Goal: Information Seeking & Learning: Learn about a topic

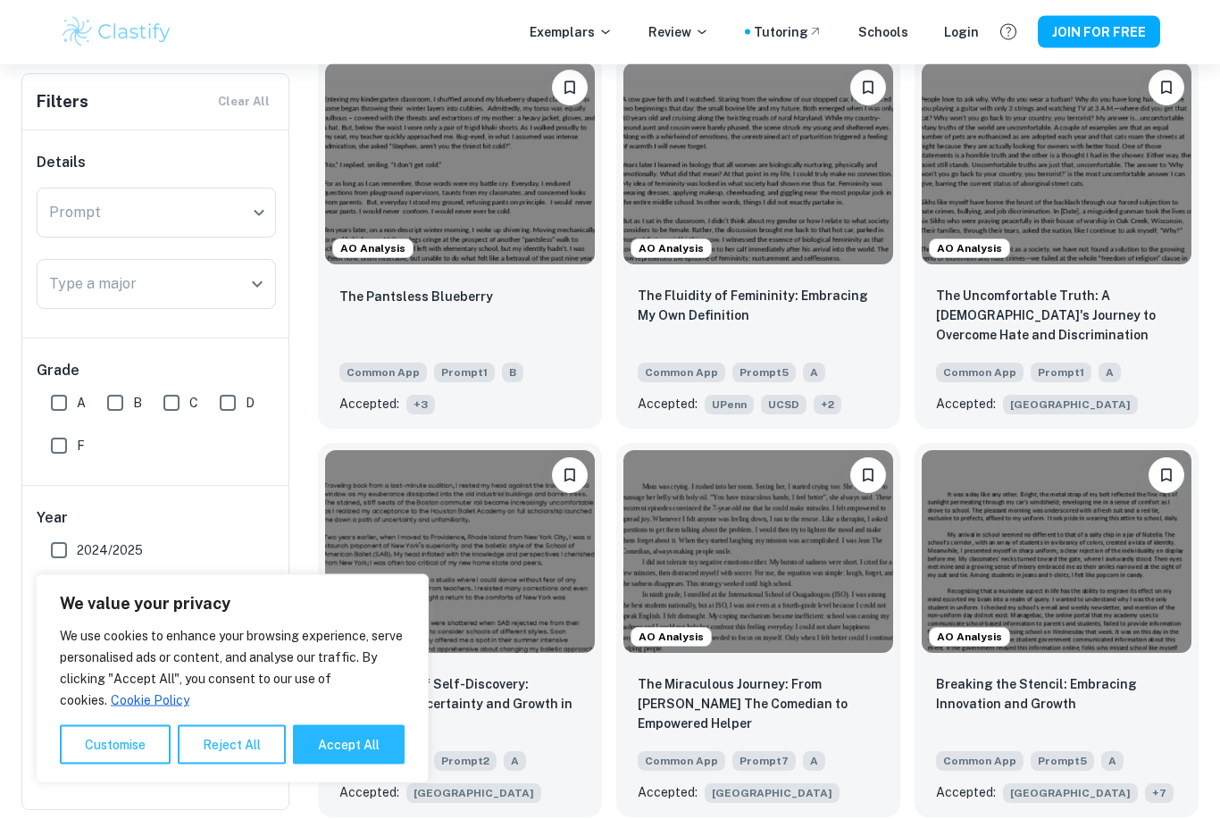
scroll to position [992, 0]
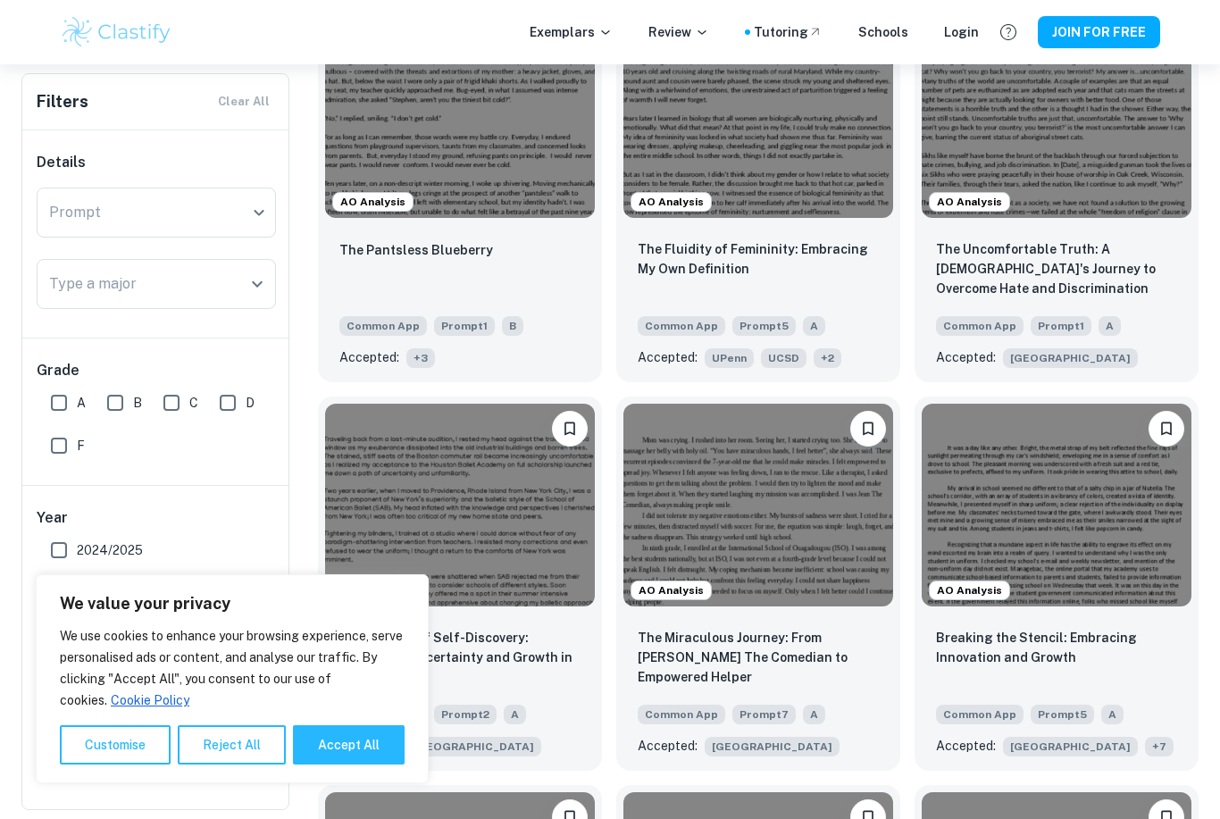
click at [349, 765] on button "Accept All" at bounding box center [349, 744] width 112 height 39
checkbox input "true"
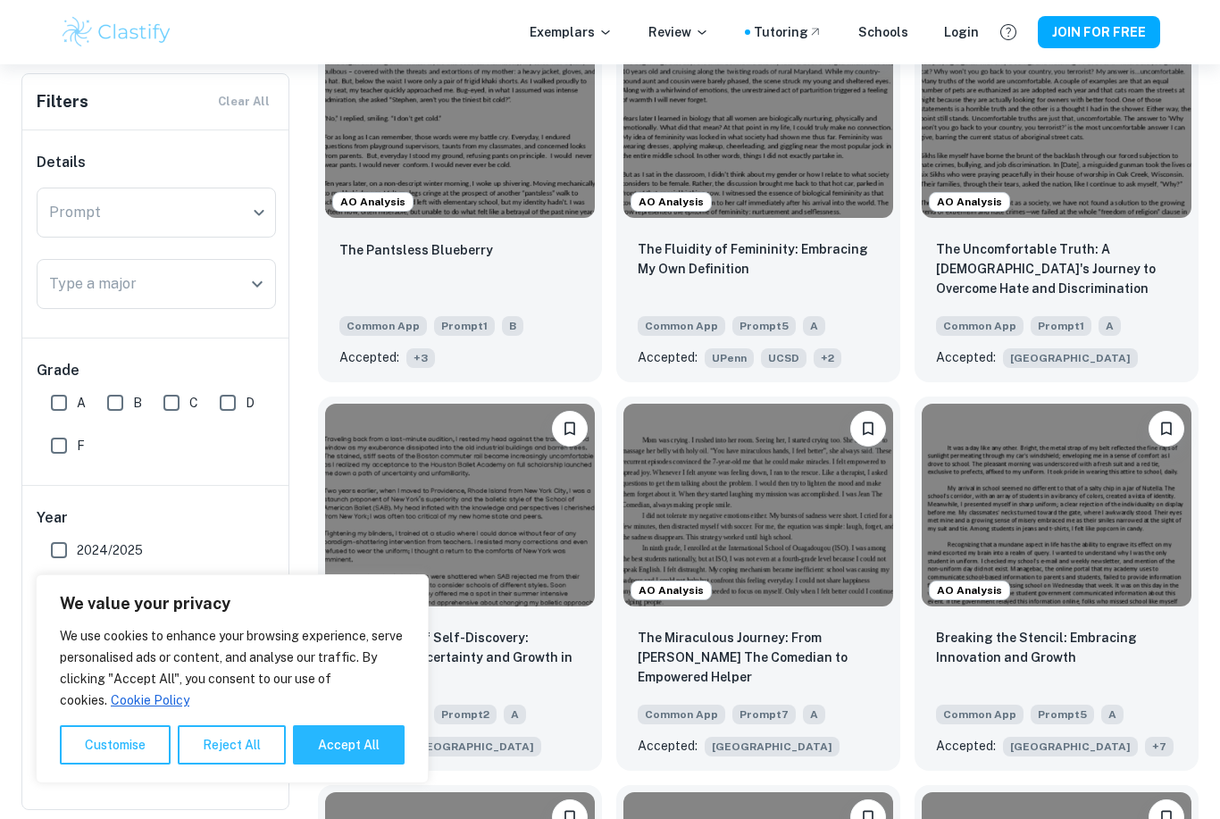
checkbox input "true"
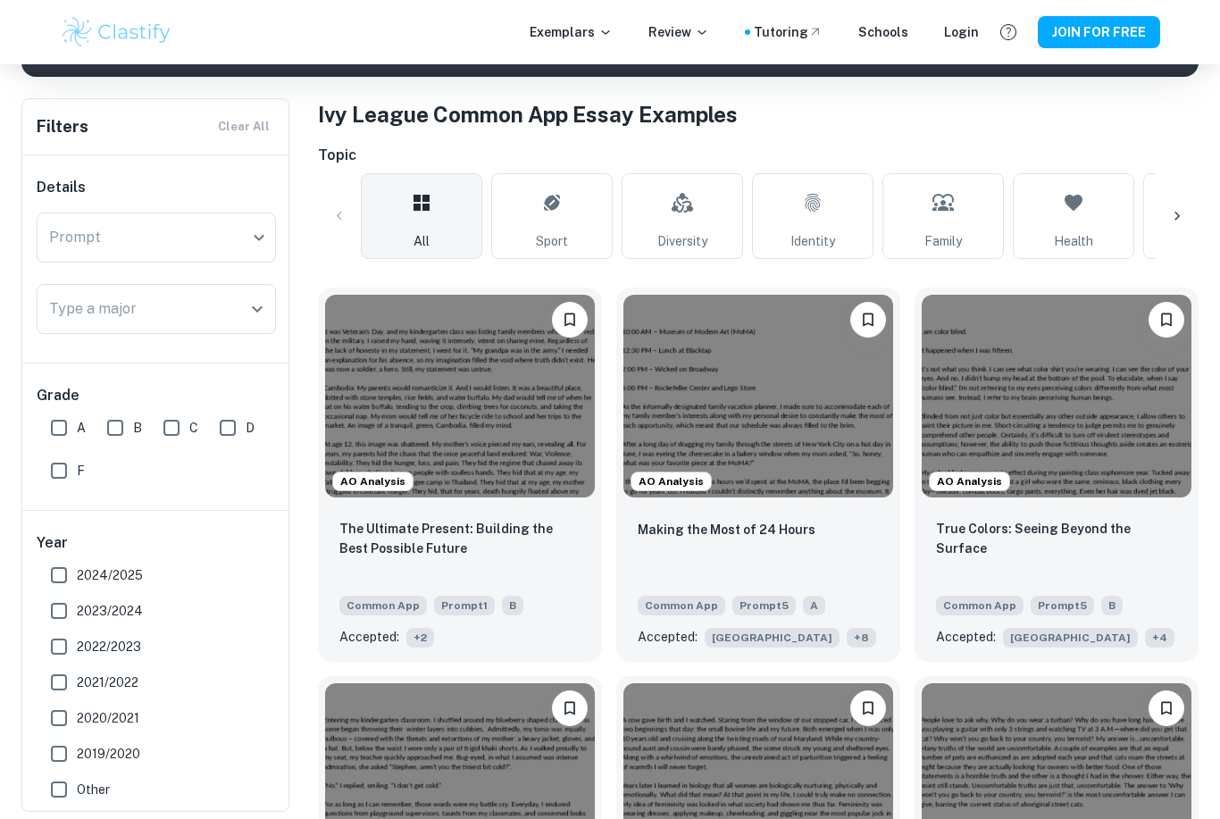
scroll to position [329, 0]
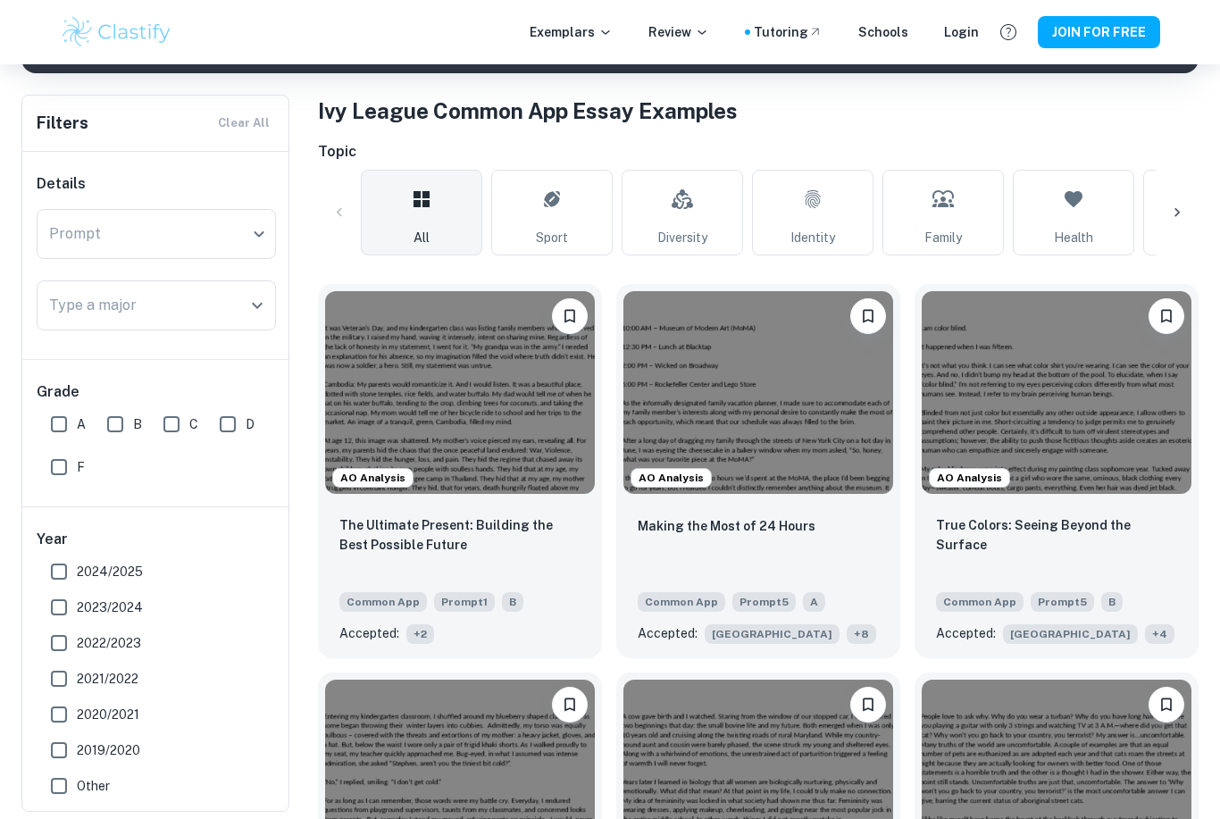
click at [254, 226] on div "​ Prompt" at bounding box center [156, 234] width 239 height 50
click at [269, 302] on button "Open" at bounding box center [257, 305] width 25 height 25
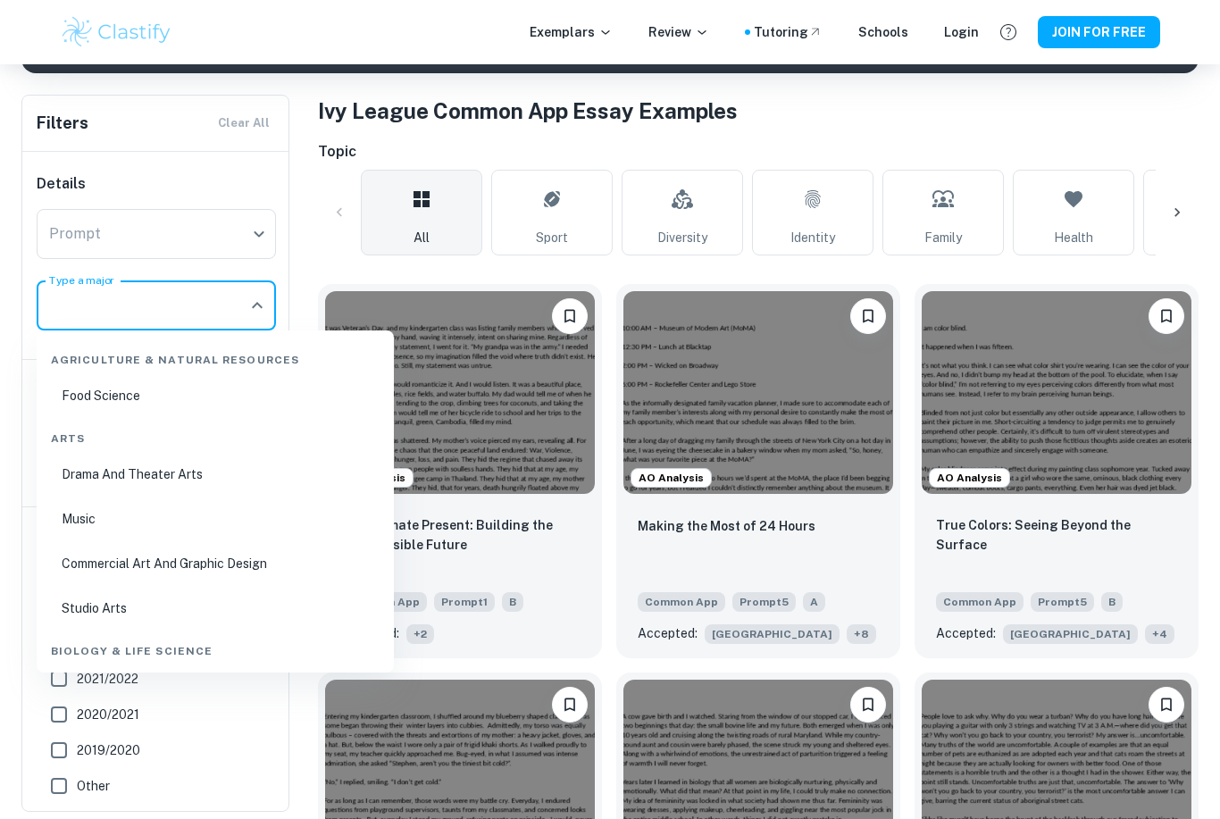
scroll to position [328, 0]
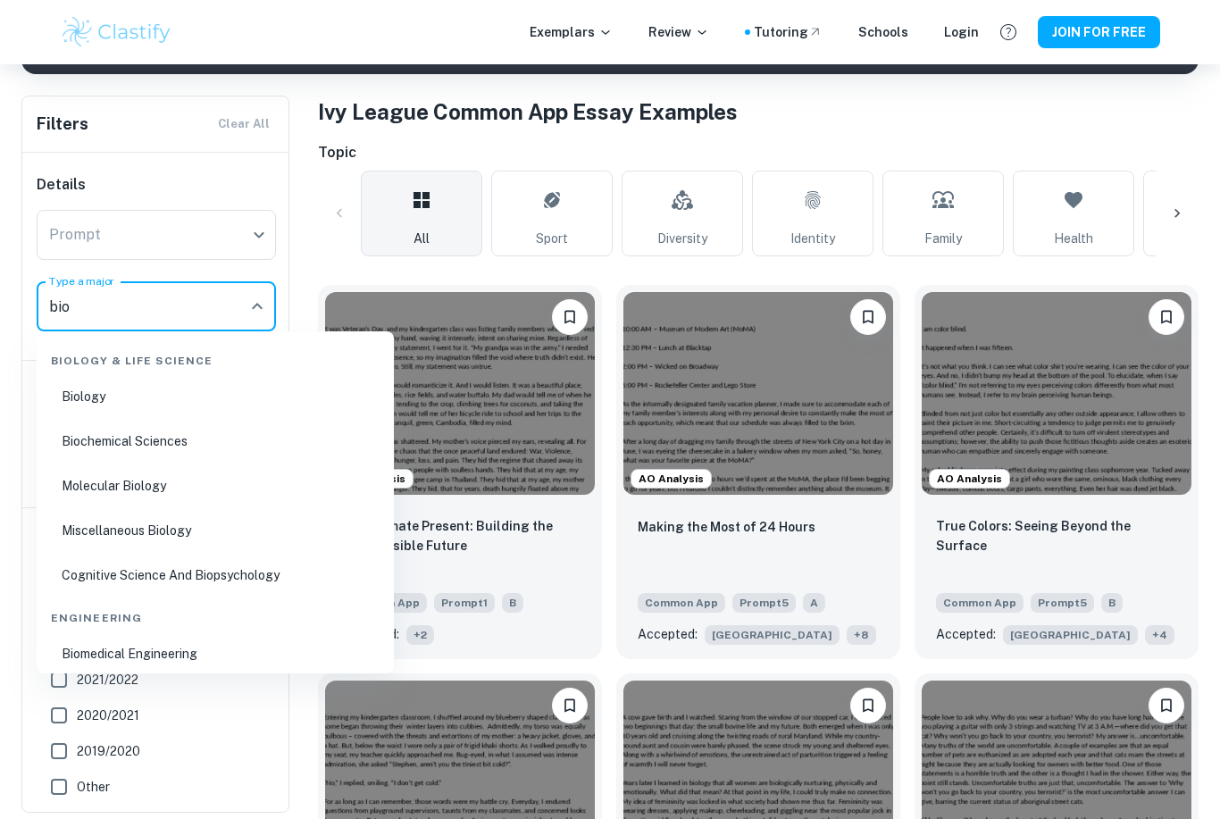
click at [84, 393] on li "Biology" at bounding box center [215, 396] width 343 height 41
type input "bio"
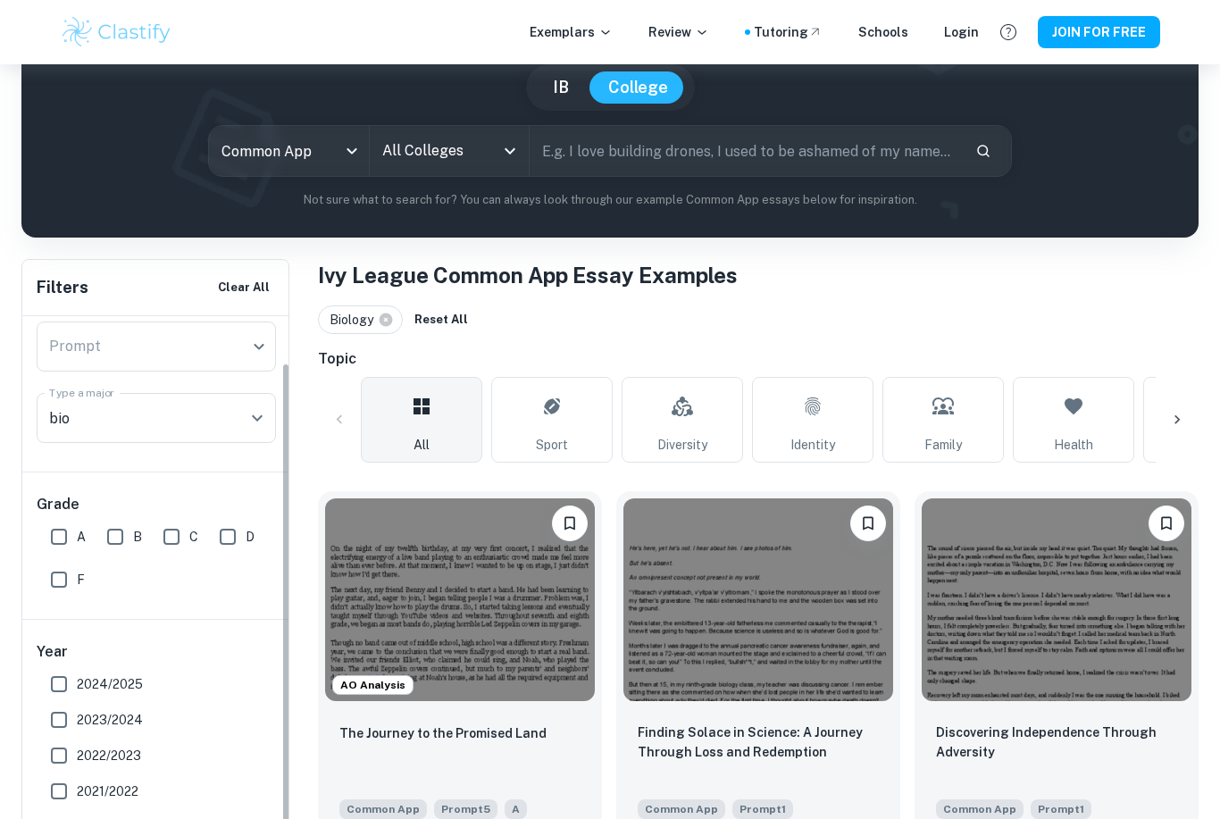
scroll to position [155, 0]
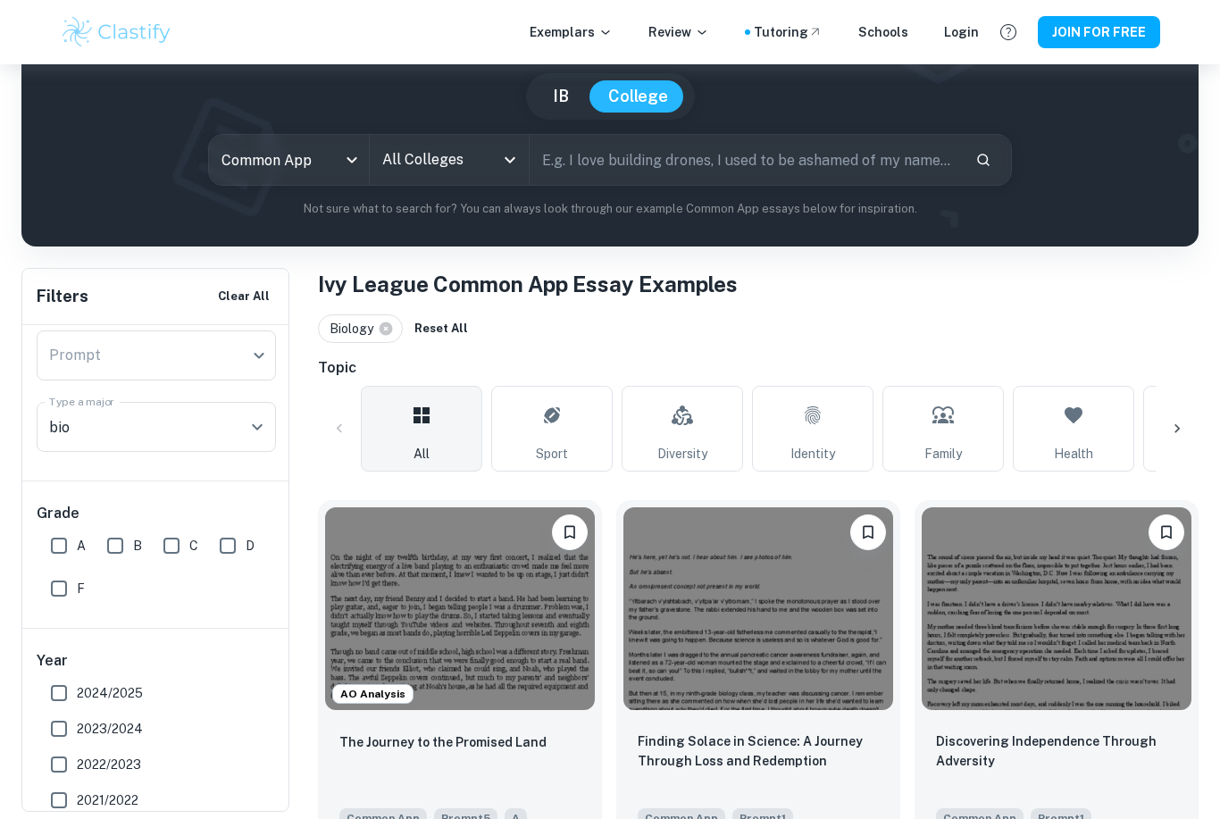
click at [265, 420] on icon "Open" at bounding box center [257, 426] width 21 height 21
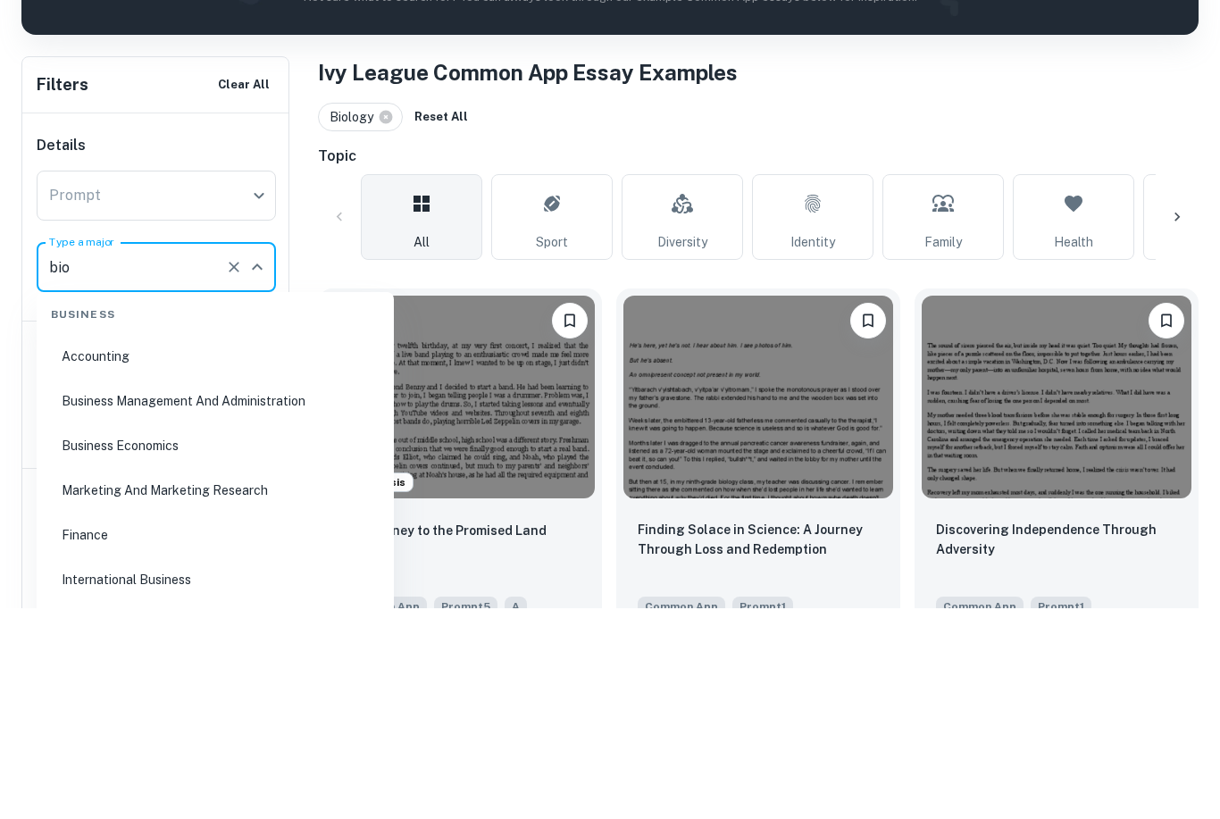
scroll to position [731, 0]
click at [235, 470] on icon "Clear" at bounding box center [234, 479] width 18 height 18
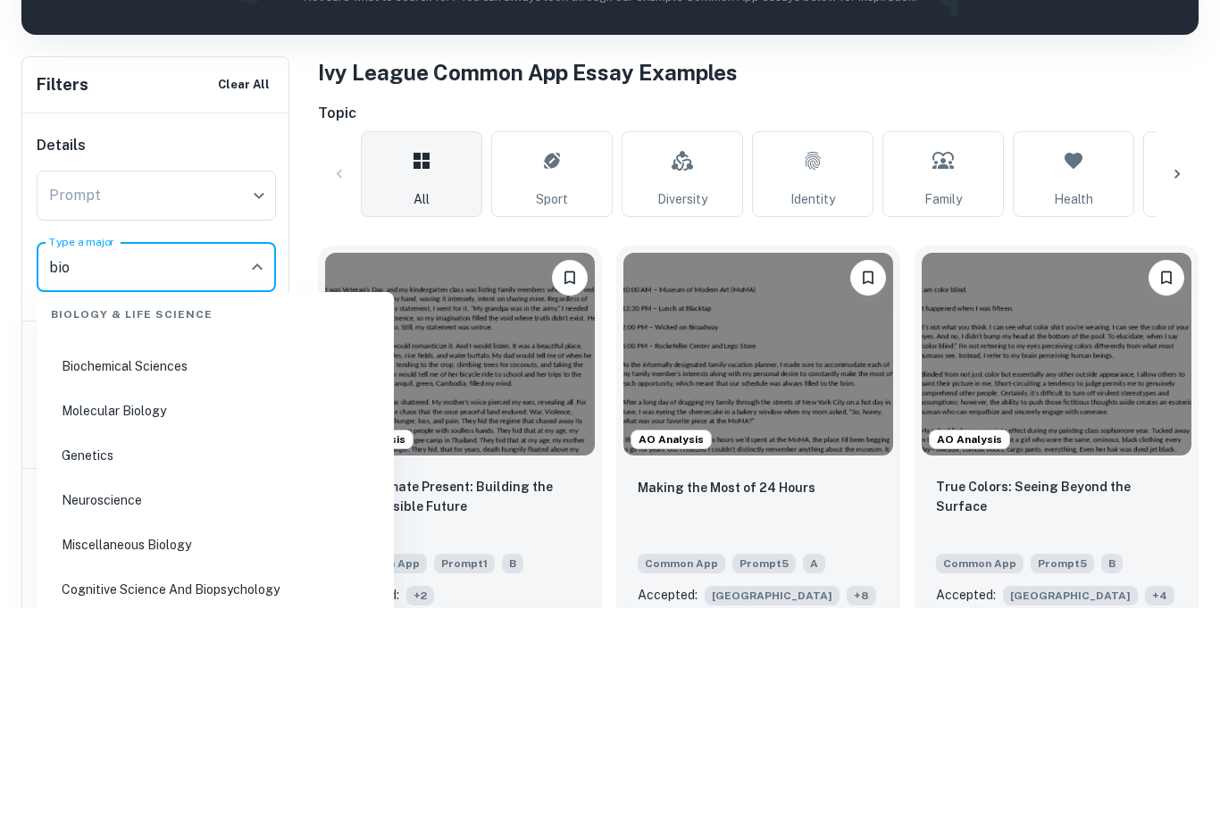
scroll to position [414, 0]
click at [323, 560] on li "Molecular Biology" at bounding box center [215, 580] width 343 height 41
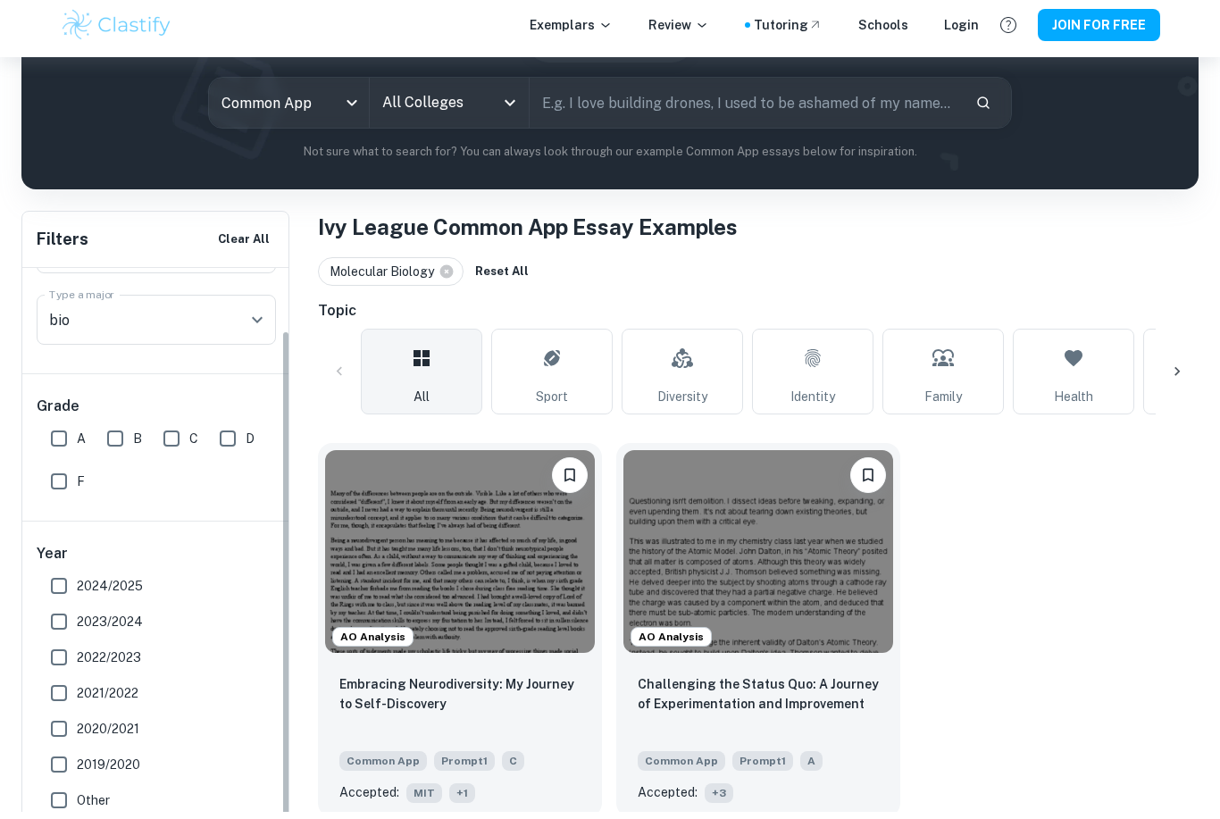
scroll to position [0, 0]
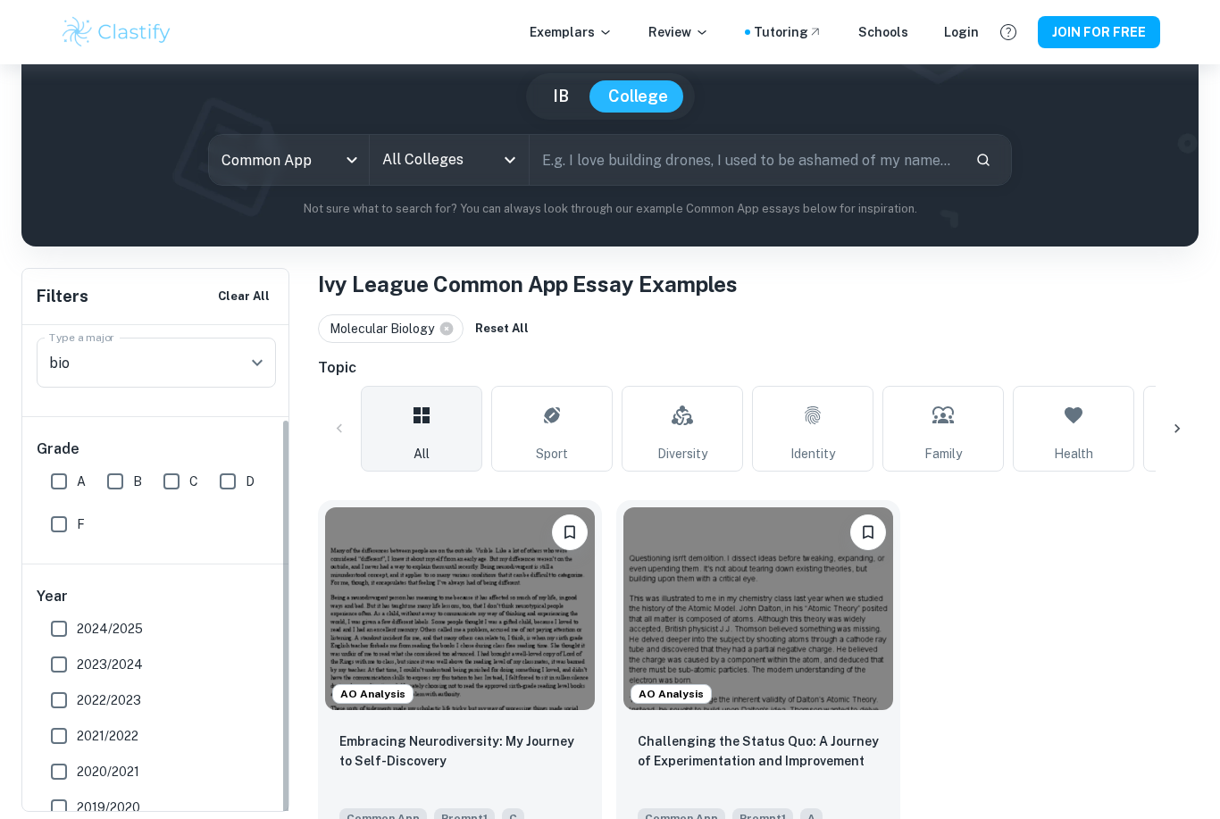
click at [146, 633] on label "2024/2025" at bounding box center [151, 629] width 221 height 36
click at [77, 633] on input "2024/2025" at bounding box center [59, 629] width 36 height 36
checkbox input "true"
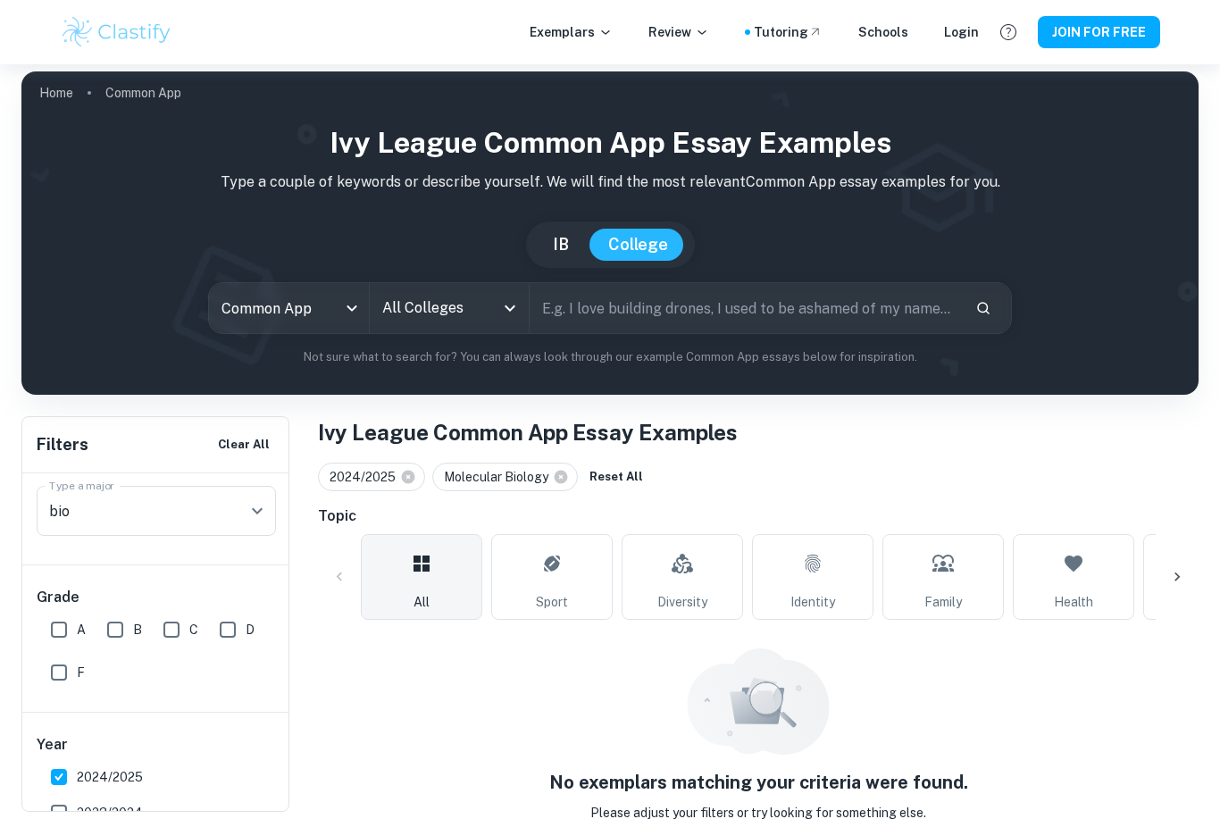
click at [144, 815] on label "2023/2024" at bounding box center [151, 813] width 221 height 36
click at [77, 815] on input "2023/2024" at bounding box center [59, 813] width 36 height 36
checkbox input "true"
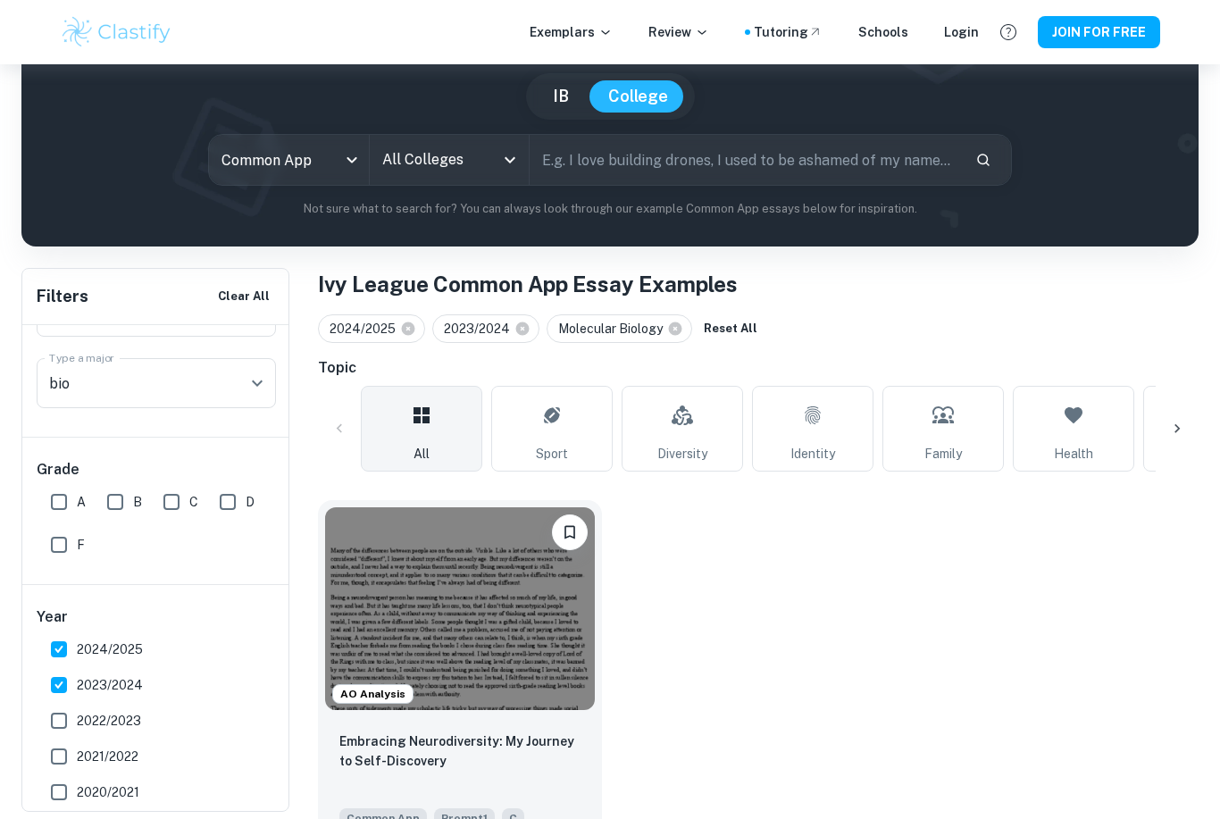
click at [539, 667] on img at bounding box center [460, 608] width 270 height 203
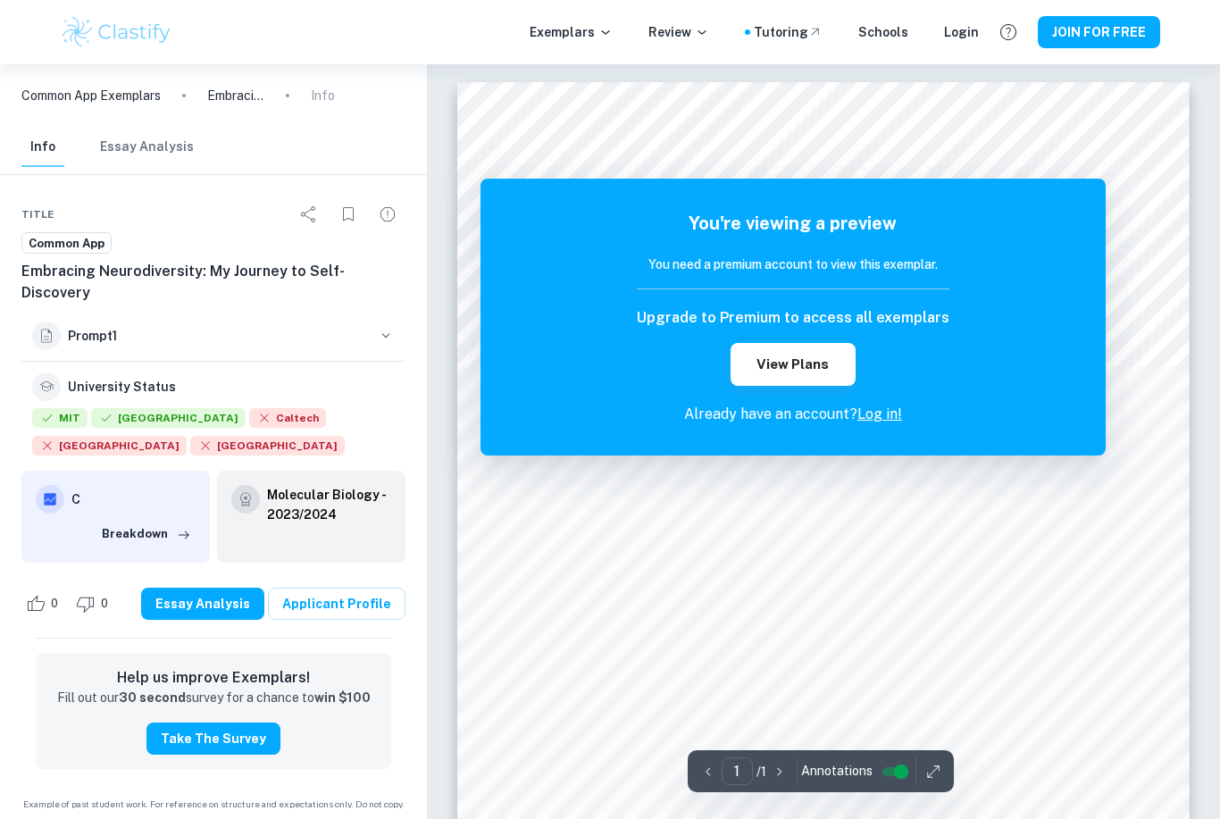
click at [1098, 195] on div "You're viewing a preview You need a premium account to view this exemplar. Upgr…" at bounding box center [793, 317] width 625 height 277
